Goal: Information Seeking & Learning: Find specific page/section

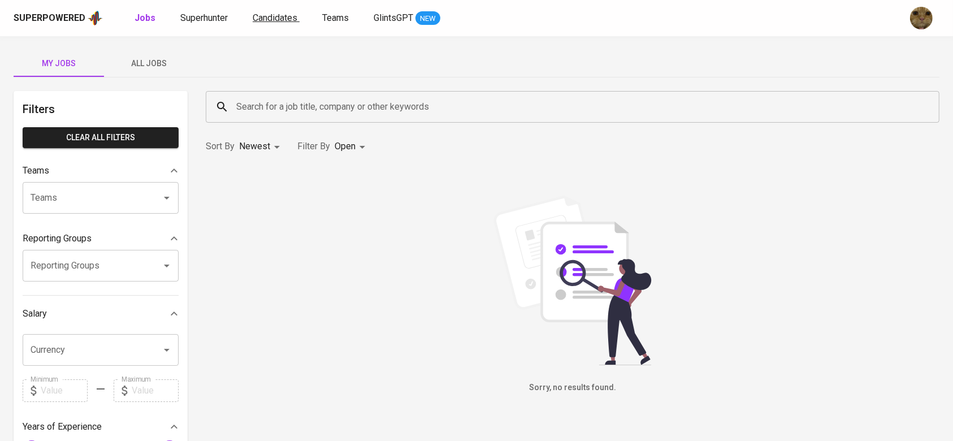
click at [279, 24] on link "Candidates" at bounding box center [276, 18] width 47 height 14
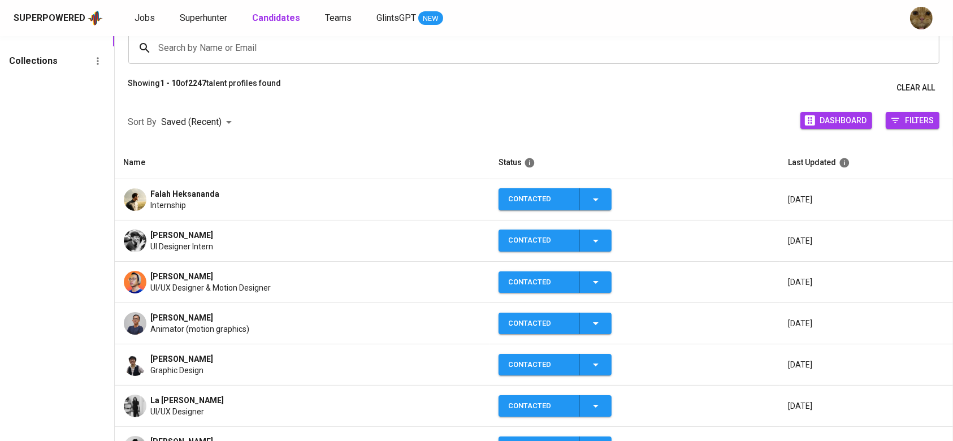
scroll to position [96, 0]
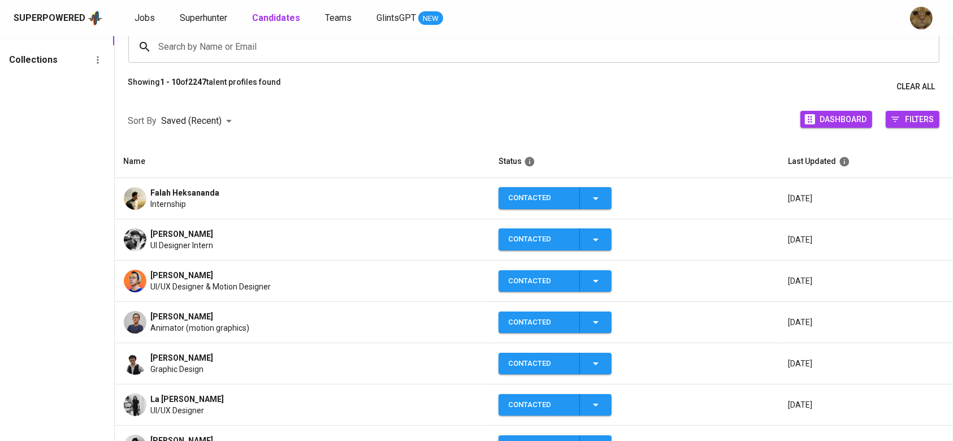
click at [161, 197] on span "Falah Heksananda" at bounding box center [185, 192] width 69 height 11
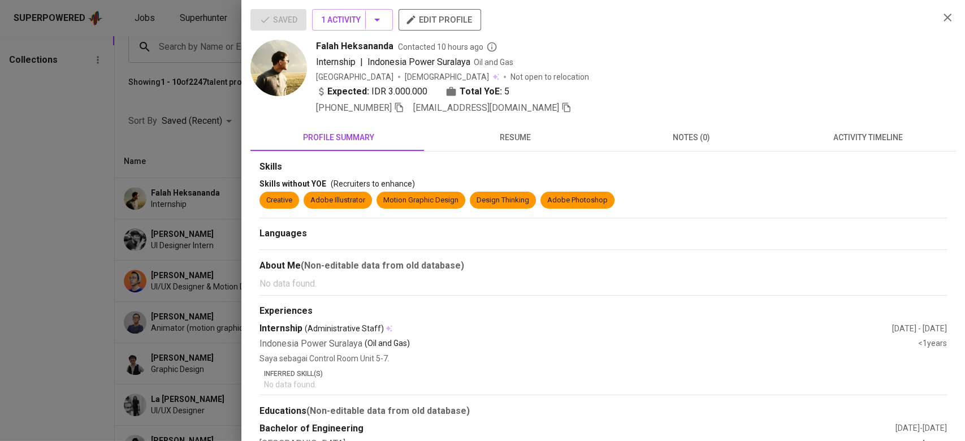
click at [500, 147] on button "resume" at bounding box center [515, 137] width 176 height 27
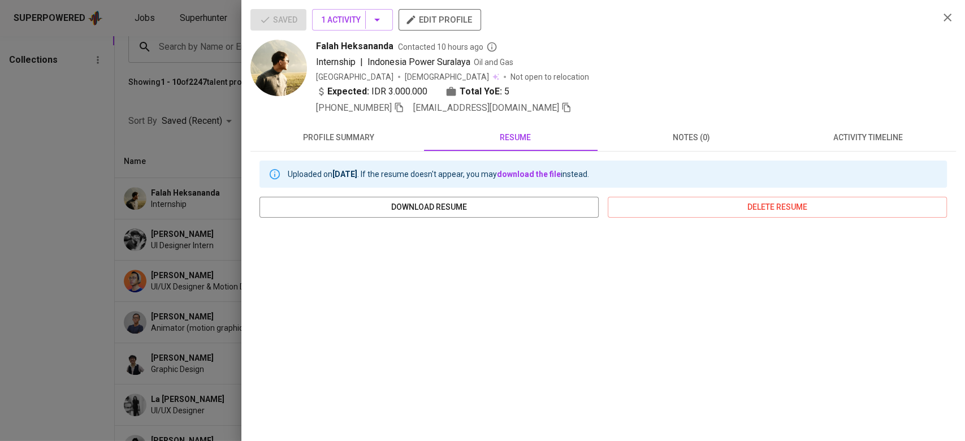
click at [215, 229] on div at bounding box center [482, 220] width 965 height 441
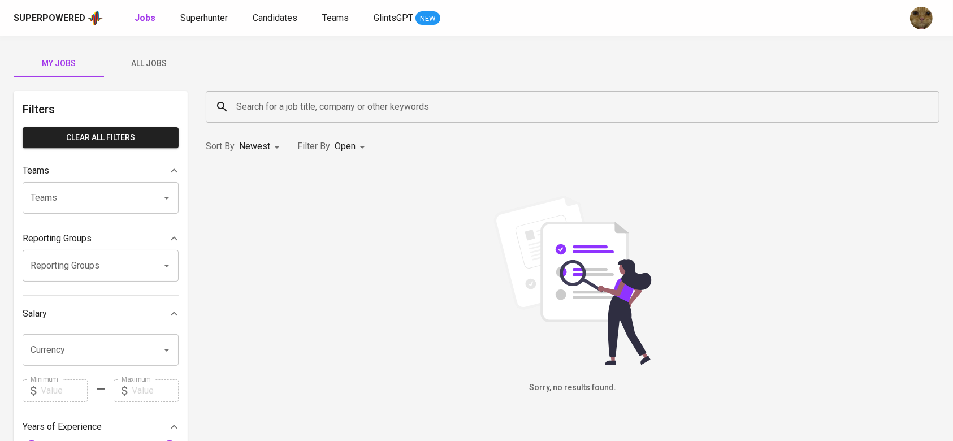
click at [153, 68] on span "All Jobs" at bounding box center [149, 64] width 77 height 14
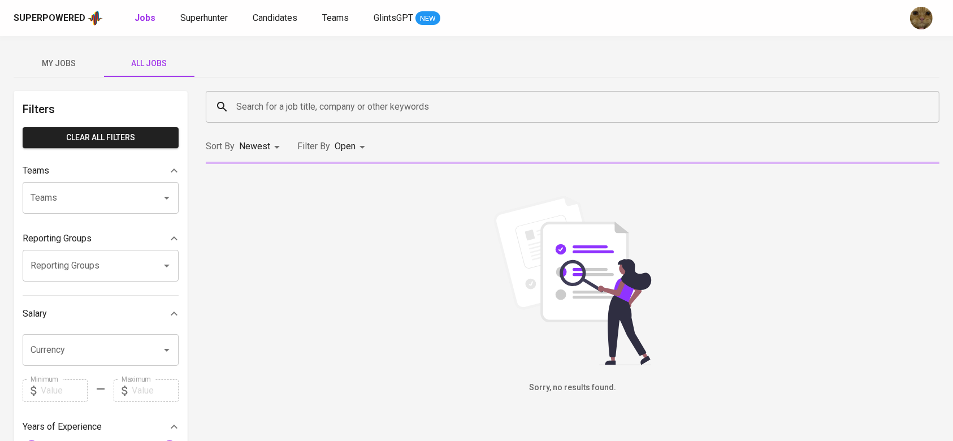
click at [293, 108] on input "Search for a job title, company or other keywords" at bounding box center [575, 106] width 684 height 21
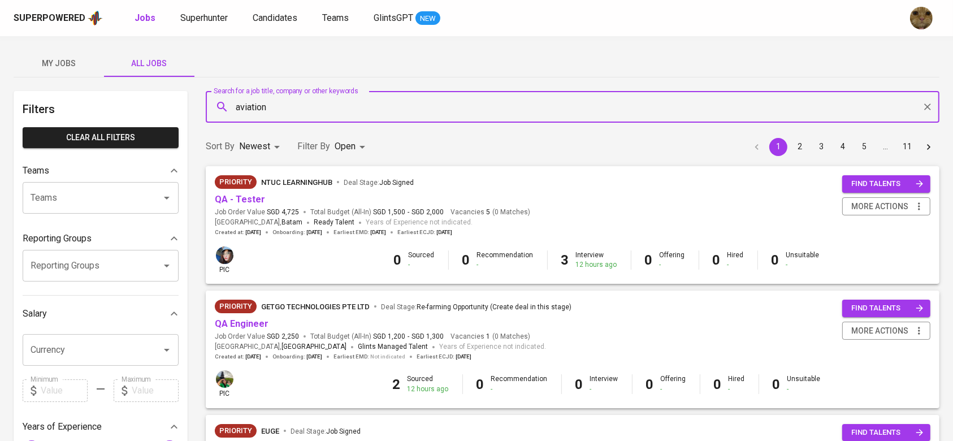
type input "aviation"
click at [88, 205] on input "Teams" at bounding box center [85, 197] width 114 height 21
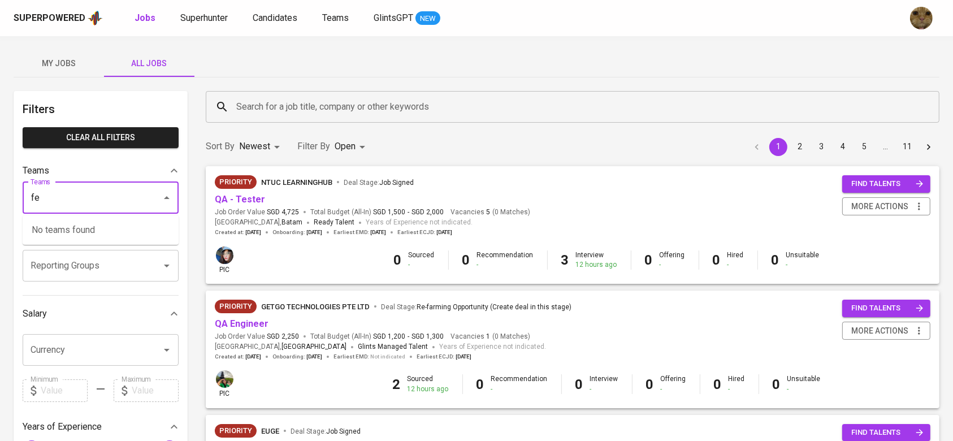
type input "feb"
